Goal: Task Accomplishment & Management: Manage account settings

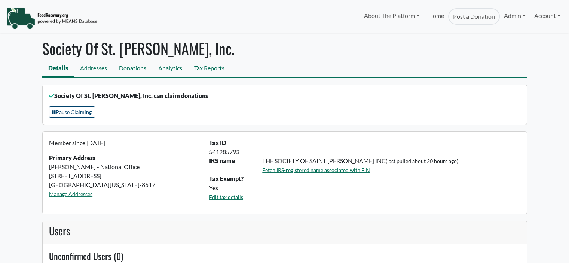
select select "Language Translate Widget"
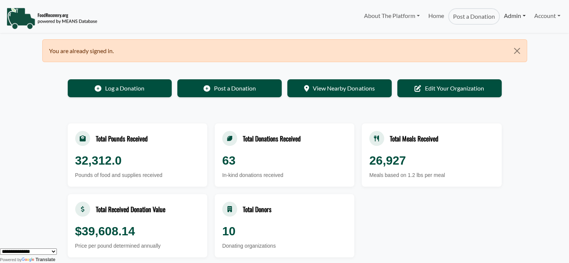
click at [515, 15] on link "Admin" at bounding box center [515, 15] width 30 height 15
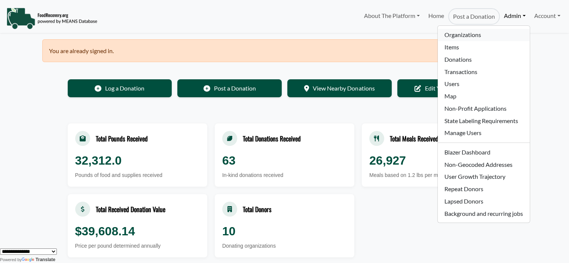
click at [477, 31] on link "Organizations" at bounding box center [484, 35] width 92 height 12
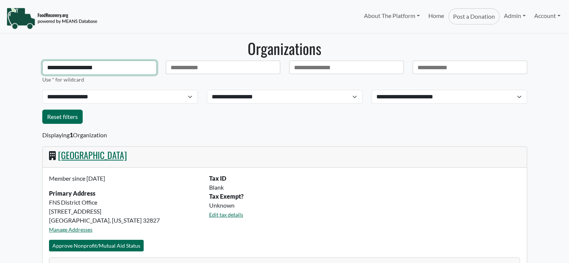
select select "Language Translate Widget"
drag, startPoint x: 126, startPoint y: 68, endPoint x: 0, endPoint y: 72, distance: 125.8
click at [0, 73] on body "About The Platform How It Works FAQs Documentation Home Post a Donation Admin O…" at bounding box center [284, 131] width 569 height 263
type input "****"
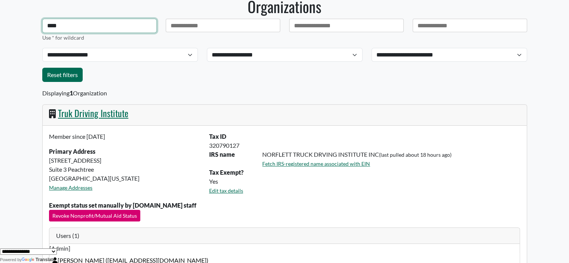
scroll to position [44, 0]
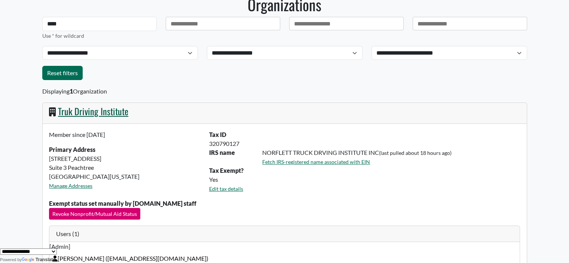
click at [121, 113] on link "Truk Driving Institute" at bounding box center [93, 110] width 70 height 13
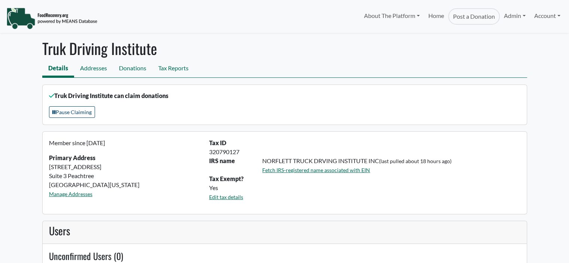
select select "Language Translate Widget"
click at [103, 66] on link "Addresses" at bounding box center [93, 69] width 39 height 17
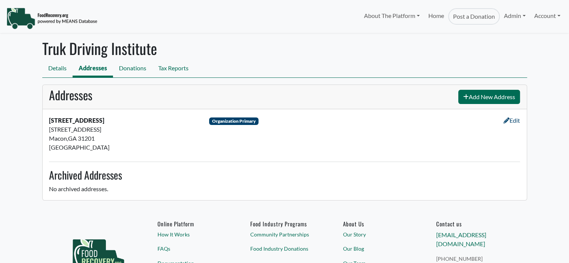
select select "Language Translate Widget"
click at [132, 72] on link "Donations" at bounding box center [132, 69] width 39 height 17
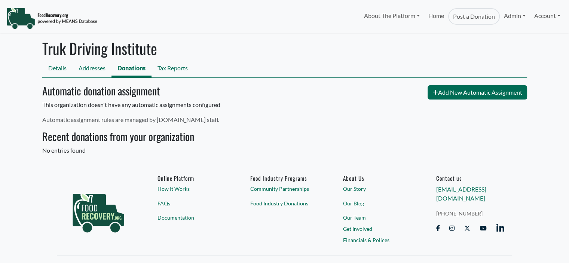
select select "Language Translate Widget"
click at [182, 67] on link "Tax Reports" at bounding box center [173, 69] width 42 height 17
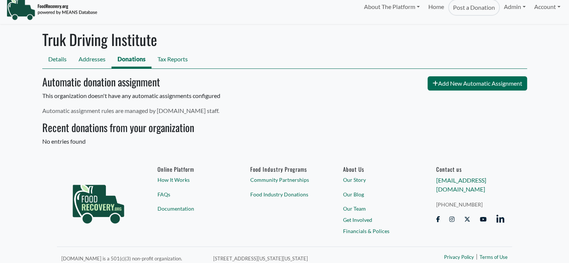
scroll to position [14, 0]
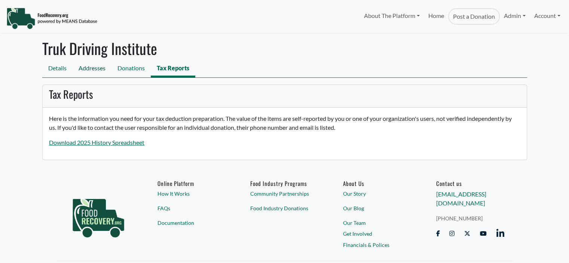
select select "Language Translate Widget"
click at [62, 67] on link "Details" at bounding box center [57, 69] width 30 height 17
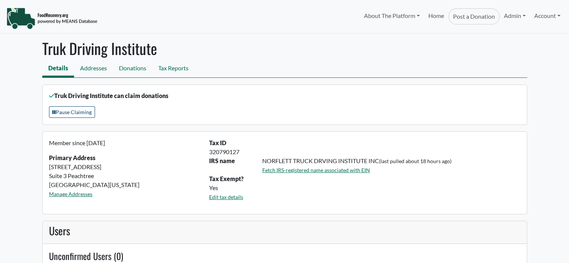
select select "Language Translate Widget"
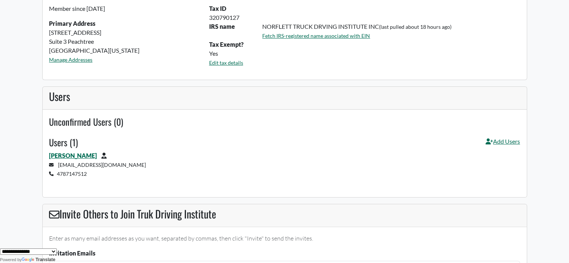
scroll to position [187, 0]
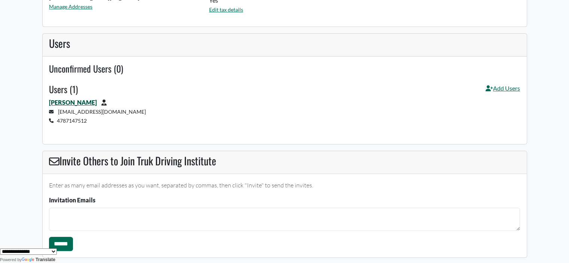
click at [76, 99] on link "Danyelle Moore" at bounding box center [73, 102] width 48 height 7
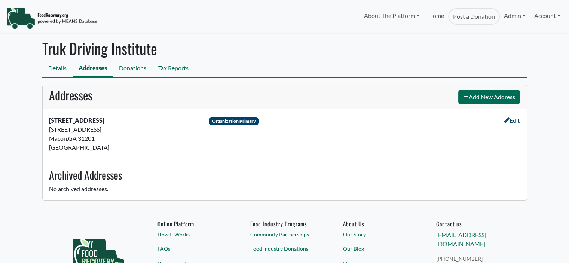
select select "Language Translate Widget"
click at [506, 20] on link "Admin" at bounding box center [515, 15] width 30 height 15
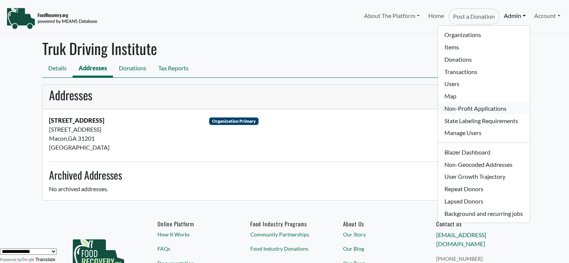
click at [457, 111] on link "Non-Profit Applications" at bounding box center [484, 108] width 92 height 12
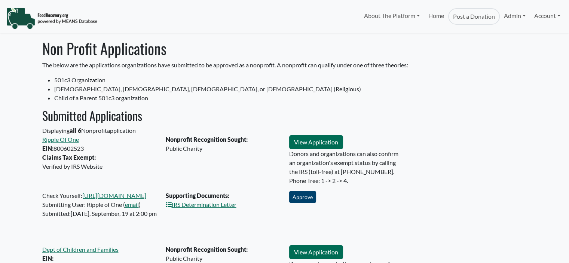
select select "Language Translate Widget"
click at [385, 83] on li "501c3 Organization" at bounding box center [290, 80] width 473 height 9
drag, startPoint x: 427, startPoint y: 64, endPoint x: 442, endPoint y: 35, distance: 32.5
click at [427, 64] on p "The below are the applications organizations have submitted to be approved as a…" at bounding box center [284, 65] width 485 height 9
click at [507, 19] on link "Admin" at bounding box center [515, 15] width 30 height 15
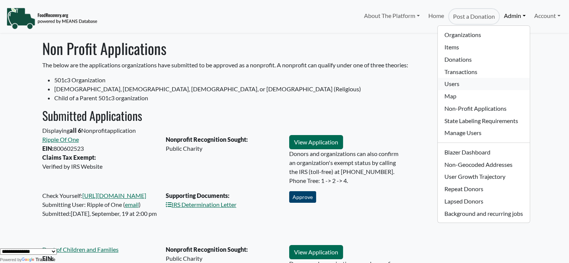
click at [461, 85] on link "Users" at bounding box center [484, 84] width 92 height 12
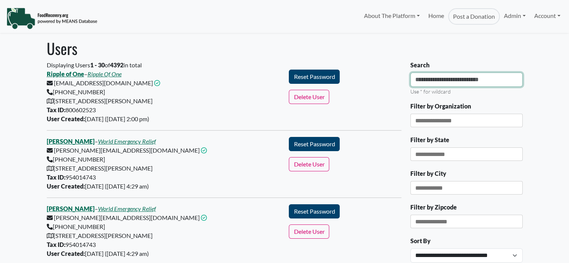
drag, startPoint x: 0, startPoint y: 0, endPoint x: 446, endPoint y: 78, distance: 452.8
click at [446, 78] on input "Search" at bounding box center [467, 80] width 112 height 14
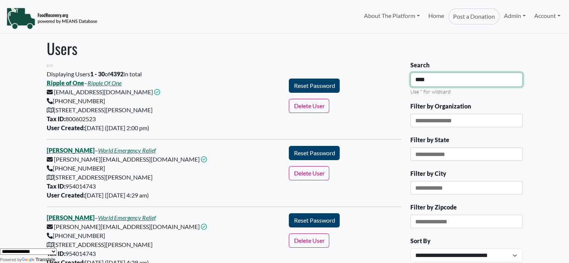
type input "****"
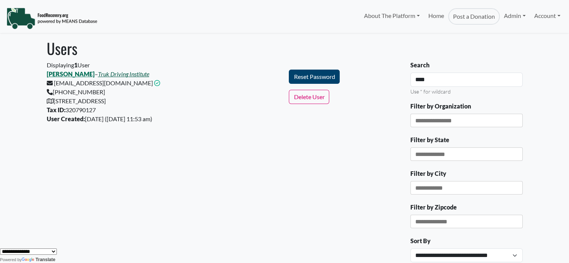
click at [120, 76] on link "Truk Driving Institute" at bounding box center [123, 73] width 51 height 7
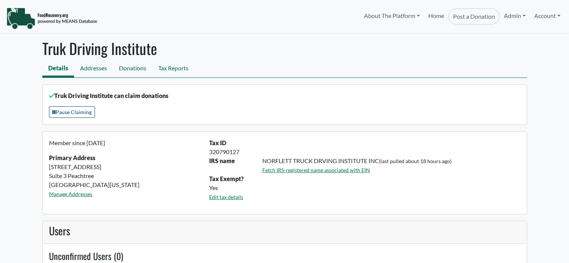
select select "Language Translate Widget"
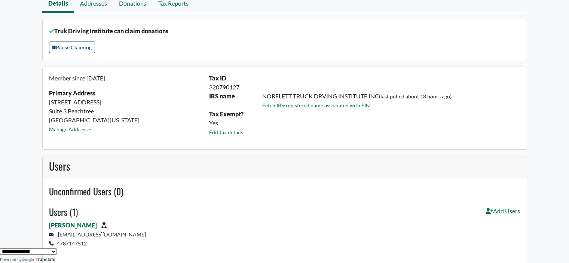
scroll to position [70, 0]
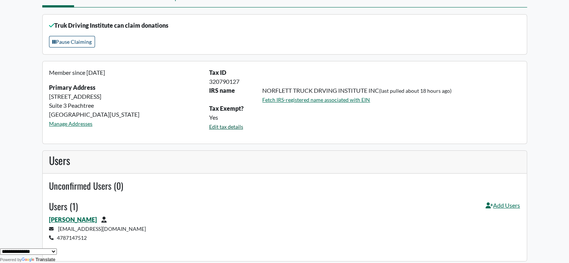
click at [233, 125] on link "Edit tax details" at bounding box center [226, 126] width 34 height 6
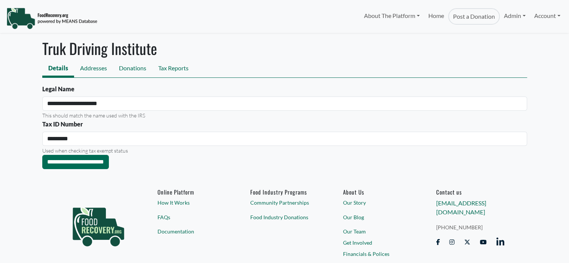
select select "Language Translate Widget"
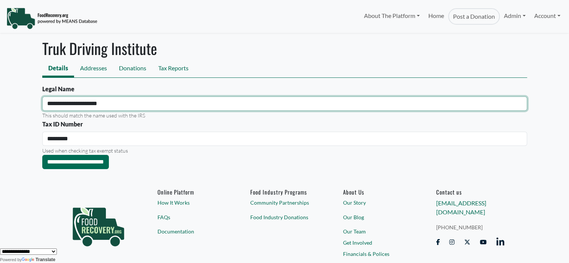
click at [55, 105] on input "**********" at bounding box center [284, 104] width 485 height 14
type input "**********"
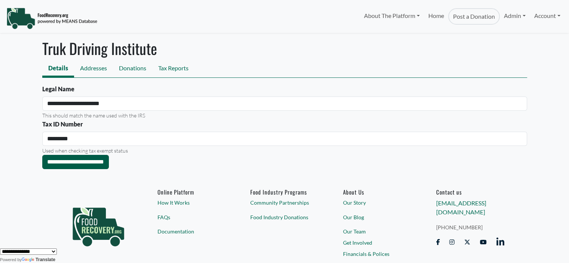
click at [64, 162] on input "**********" at bounding box center [75, 162] width 67 height 14
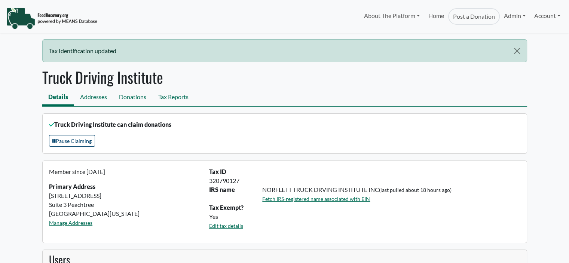
select select "Language Translate Widget"
